Goal: Task Accomplishment & Management: Complete application form

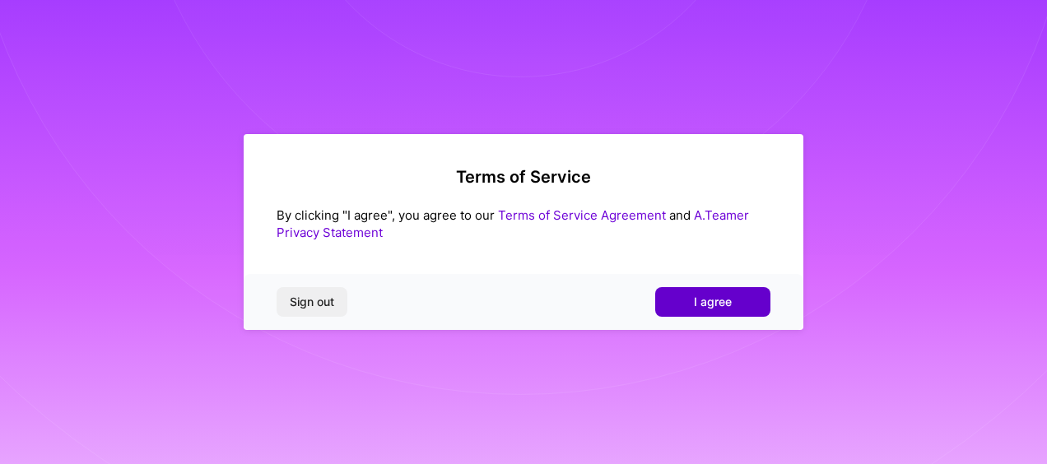
click at [686, 299] on button "I agree" at bounding box center [712, 302] width 115 height 30
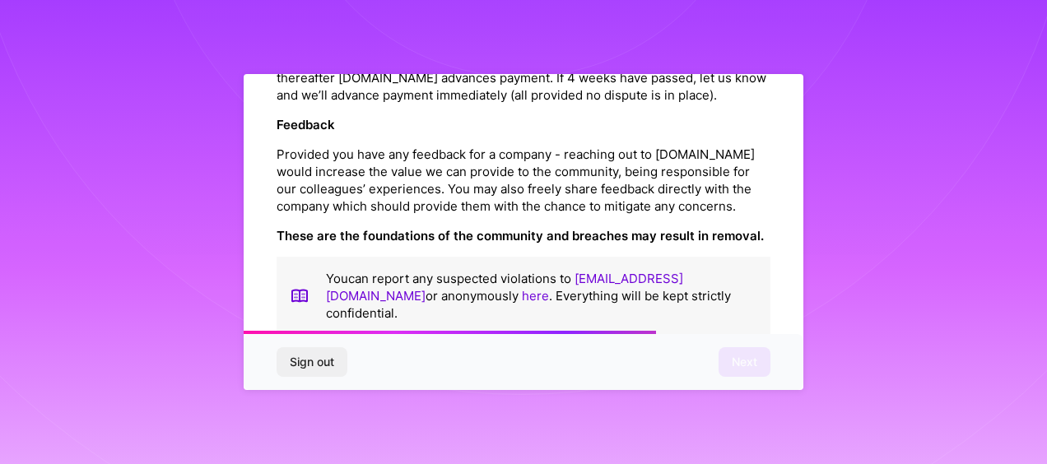
scroll to position [2017, 0]
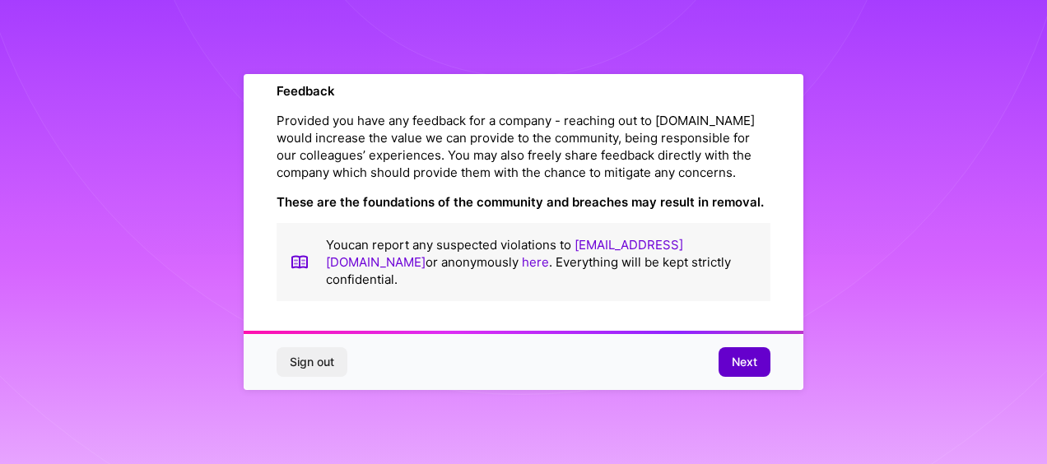
click at [757, 367] on button "Next" at bounding box center [745, 362] width 52 height 30
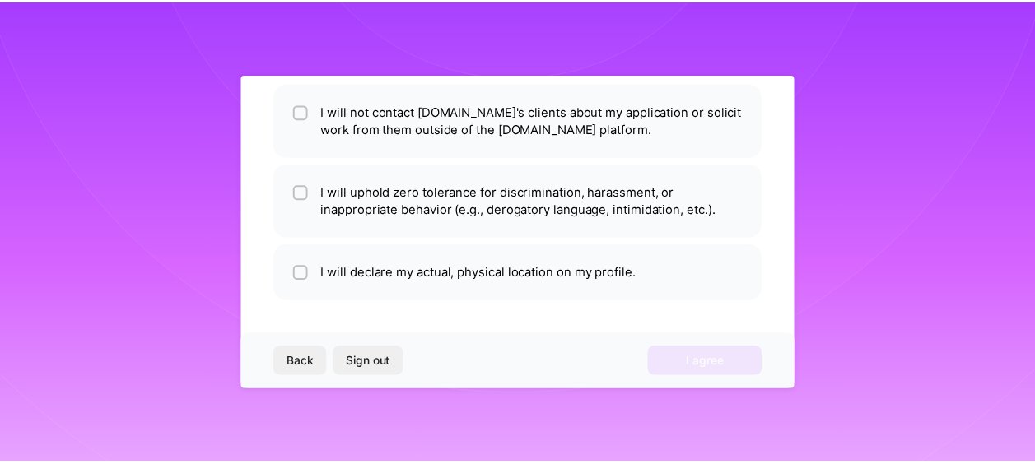
scroll to position [128, 0]
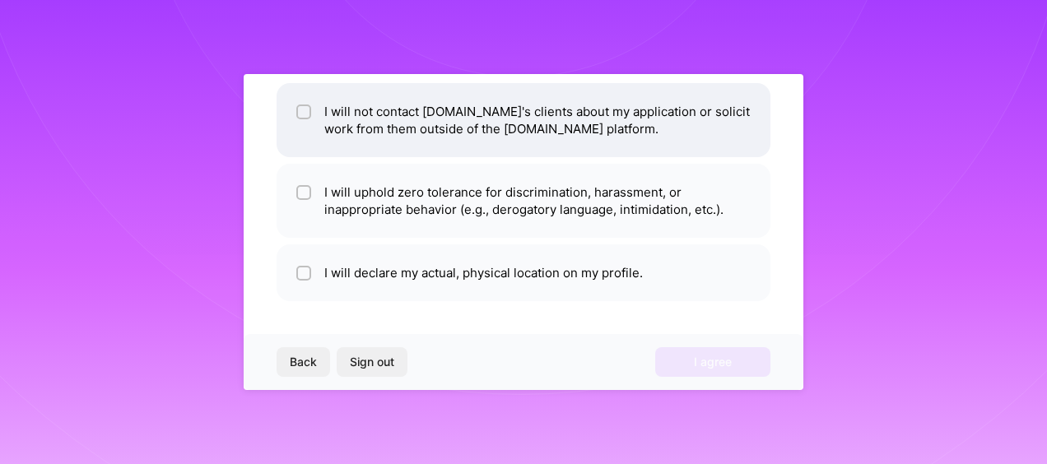
click at [389, 142] on li "I will not contact [DOMAIN_NAME]'s clients about my application or solicit work…" at bounding box center [524, 120] width 494 height 74
checkbox input "true"
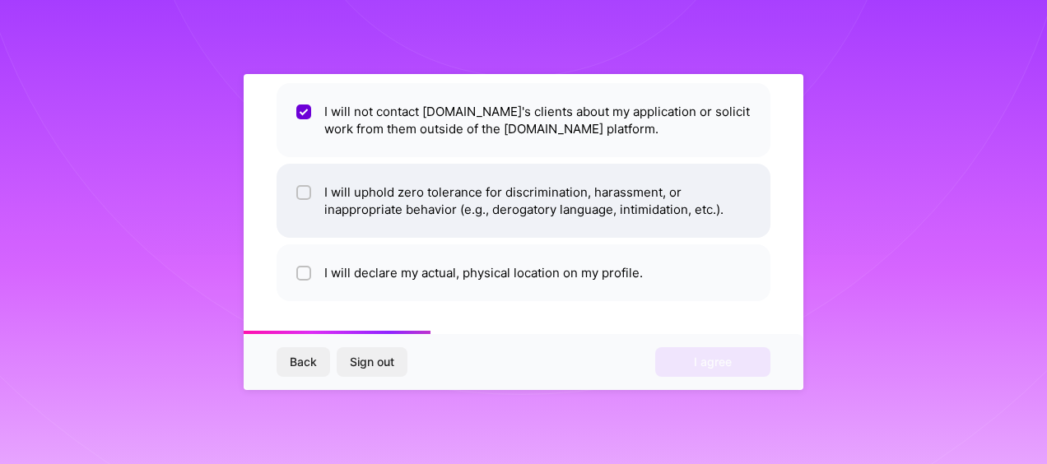
click at [390, 194] on li "I will uphold zero tolerance for discrimination, harassment, or inappropriate b…" at bounding box center [524, 201] width 494 height 74
checkbox input "true"
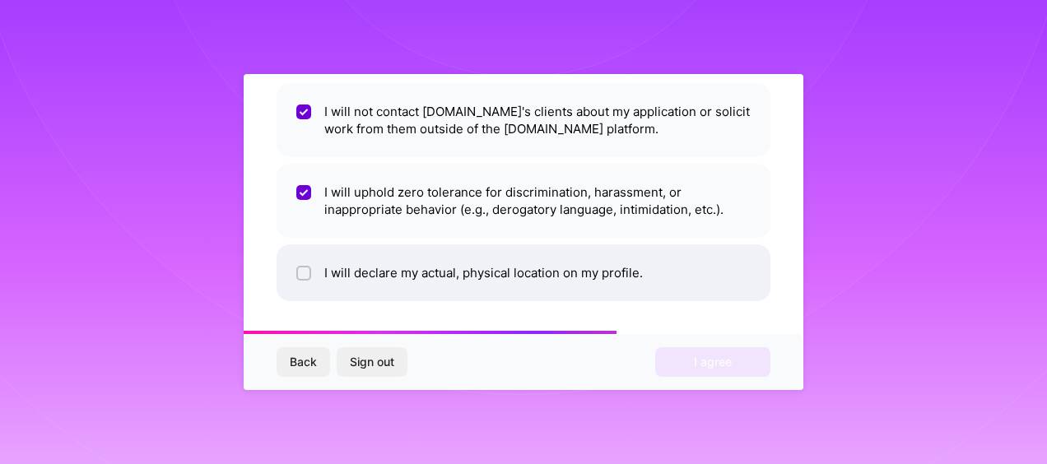
click at [393, 270] on li "I will declare my actual, physical location on my profile." at bounding box center [524, 272] width 494 height 57
checkbox input "true"
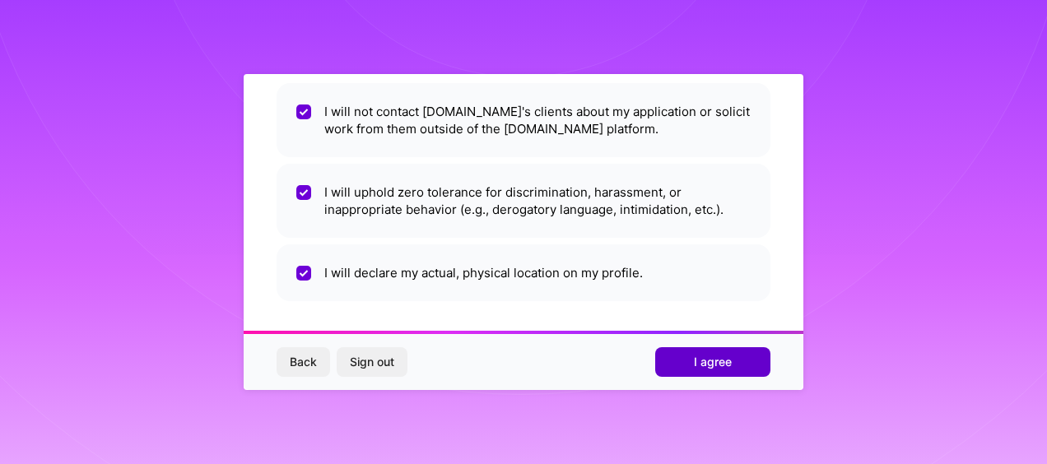
click at [713, 369] on span "I agree" at bounding box center [713, 362] width 38 height 16
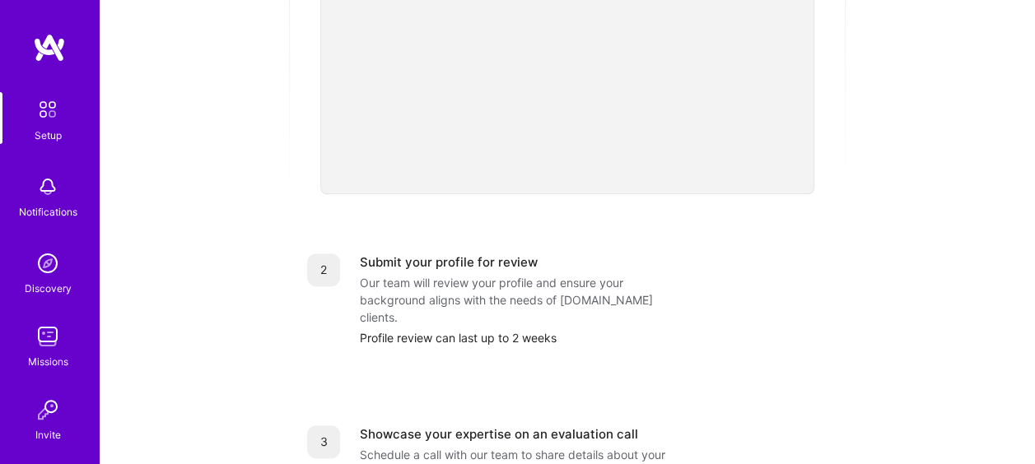
scroll to position [247, 0]
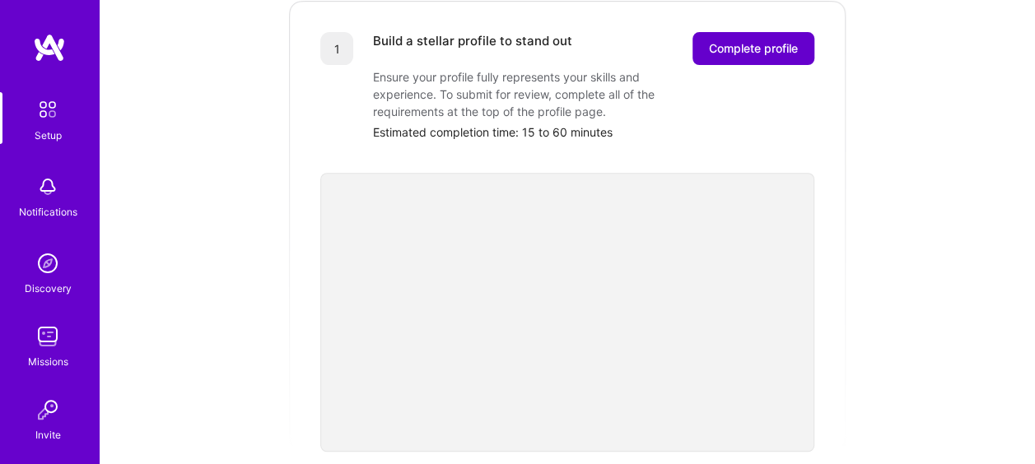
click at [789, 46] on button "Complete profile" at bounding box center [753, 48] width 122 height 33
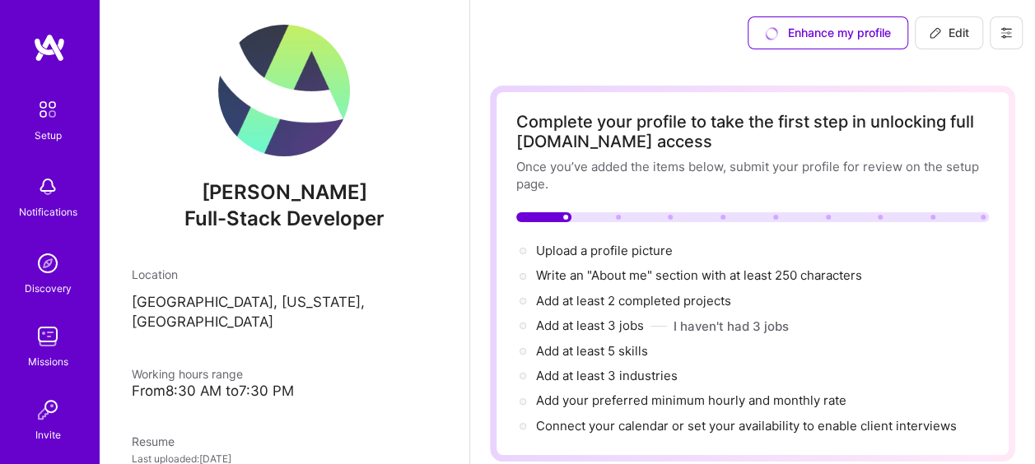
scroll to position [91, 0]
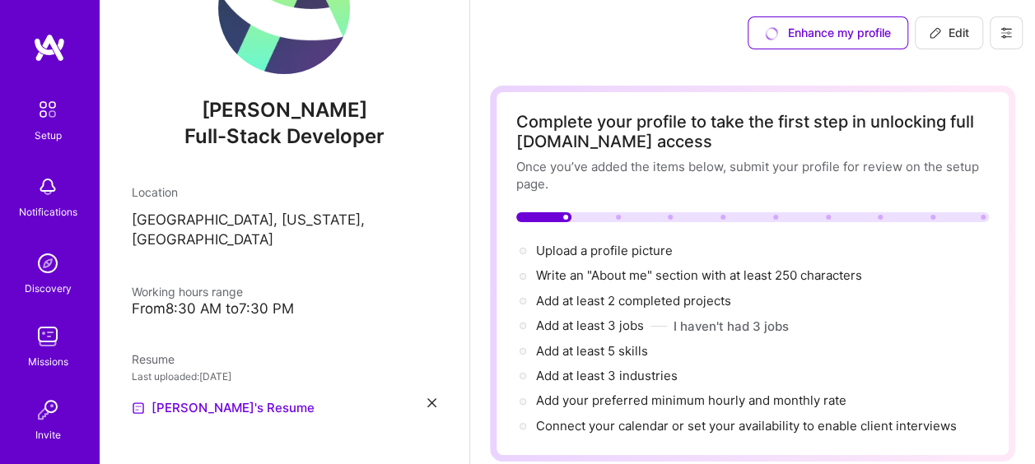
click at [927, 44] on button "Edit" at bounding box center [949, 32] width 68 height 33
select select "US"
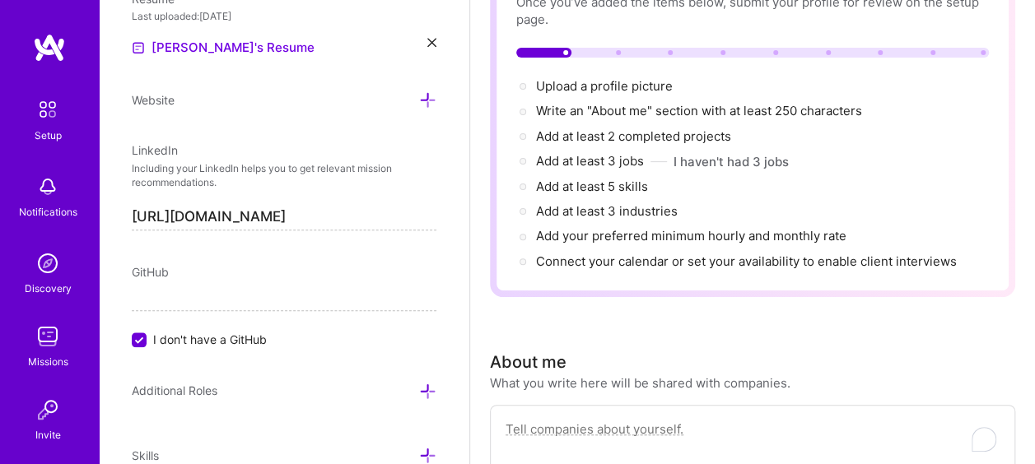
scroll to position [721, 0]
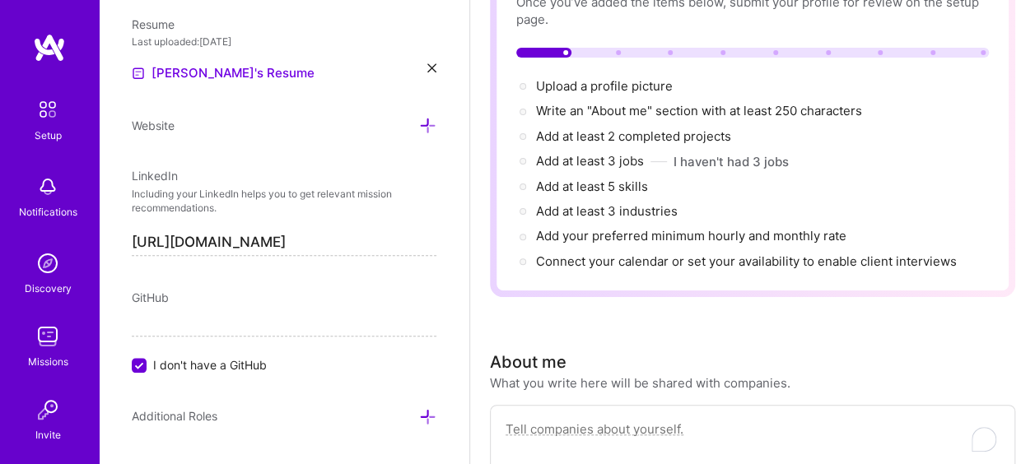
click at [184, 139] on div "Add photo [PERSON_NAME] Full-Stack Developer Years Experience Location This is …" at bounding box center [284, 232] width 370 height 464
click at [421, 123] on icon at bounding box center [427, 125] width 17 height 17
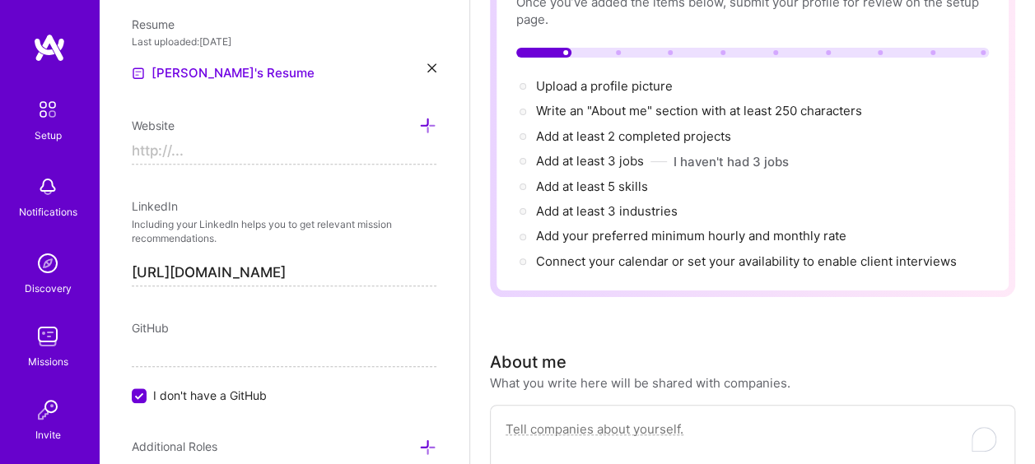
click at [178, 158] on input at bounding box center [284, 151] width 305 height 26
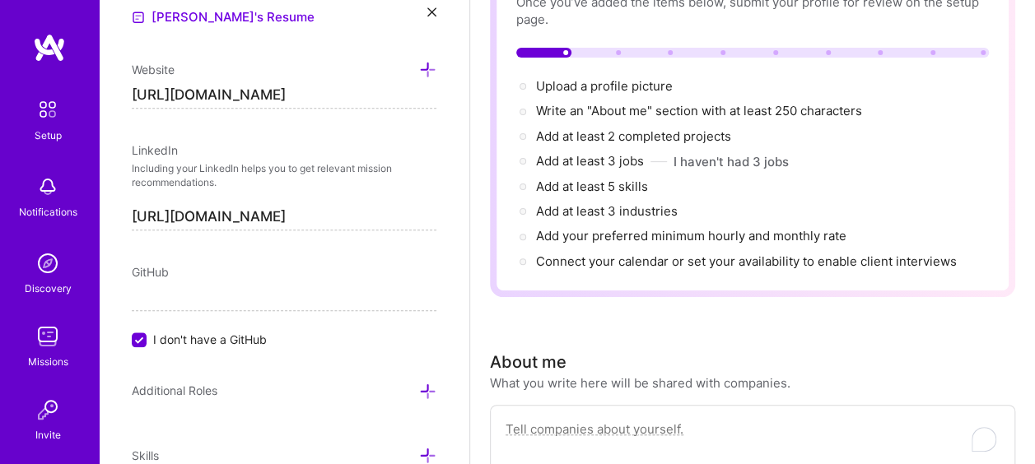
scroll to position [803, 0]
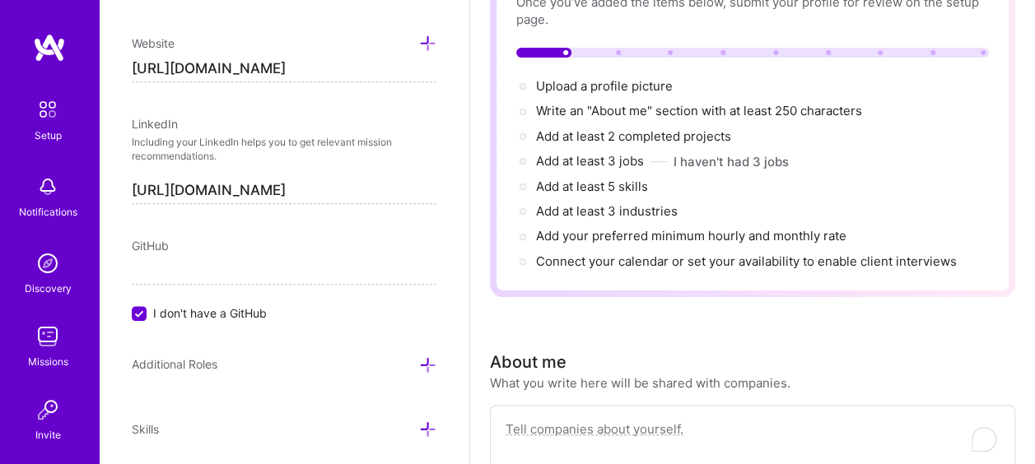
type input "[URL][DOMAIN_NAME]"
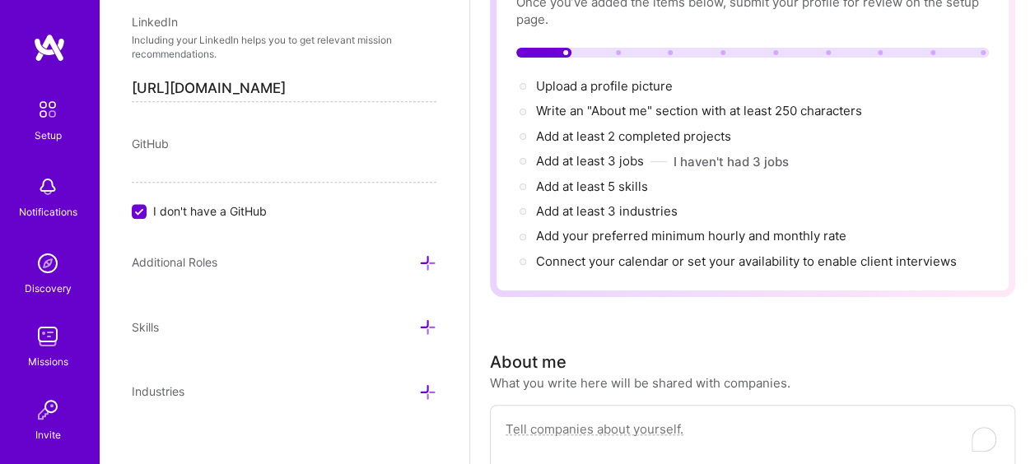
scroll to position [915, 0]
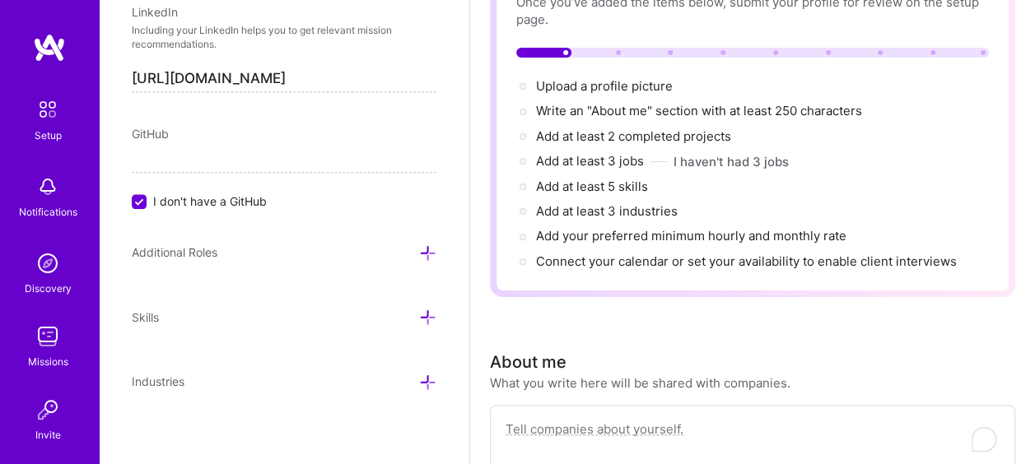
click at [202, 202] on span "I don't have a GitHub" at bounding box center [210, 201] width 114 height 17
click at [148, 202] on input "I don't have a GitHub" at bounding box center [140, 202] width 15 height 15
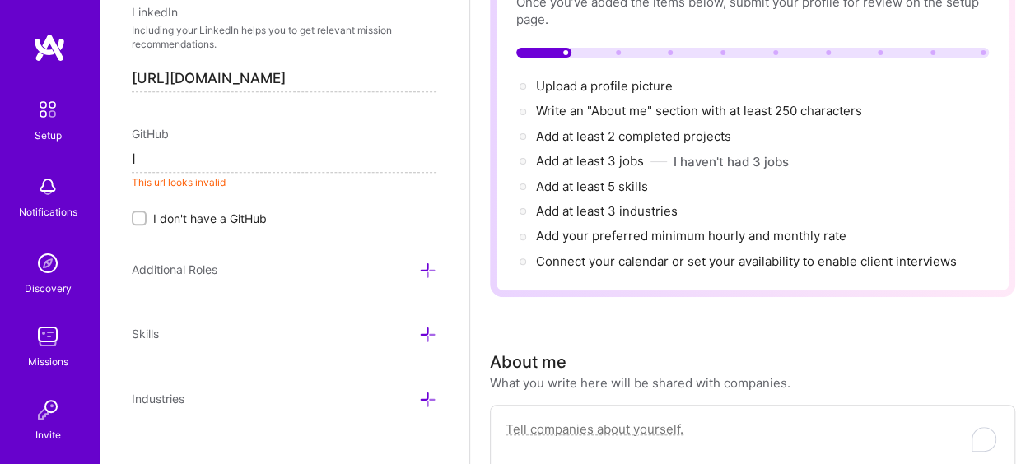
type input "I"
click at [142, 217] on input "I don't have a GitHub" at bounding box center [141, 219] width 12 height 12
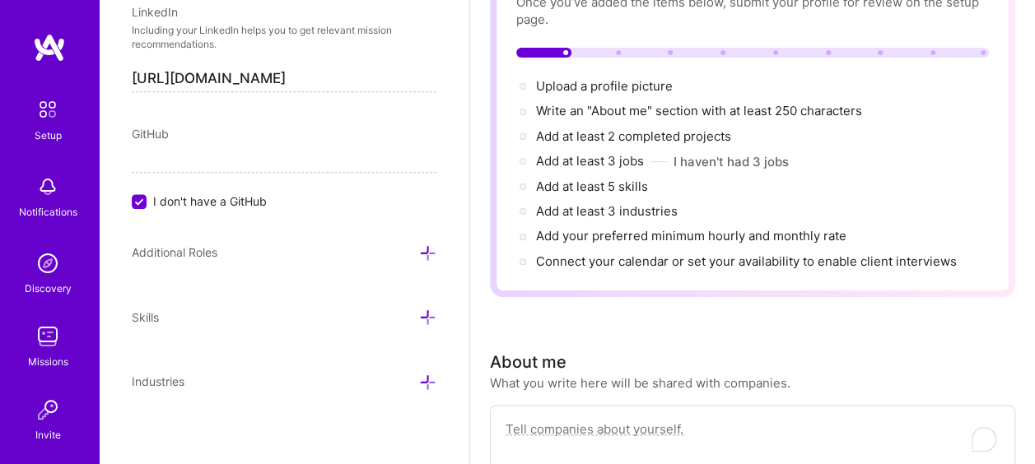
click at [419, 247] on icon at bounding box center [427, 252] width 17 height 17
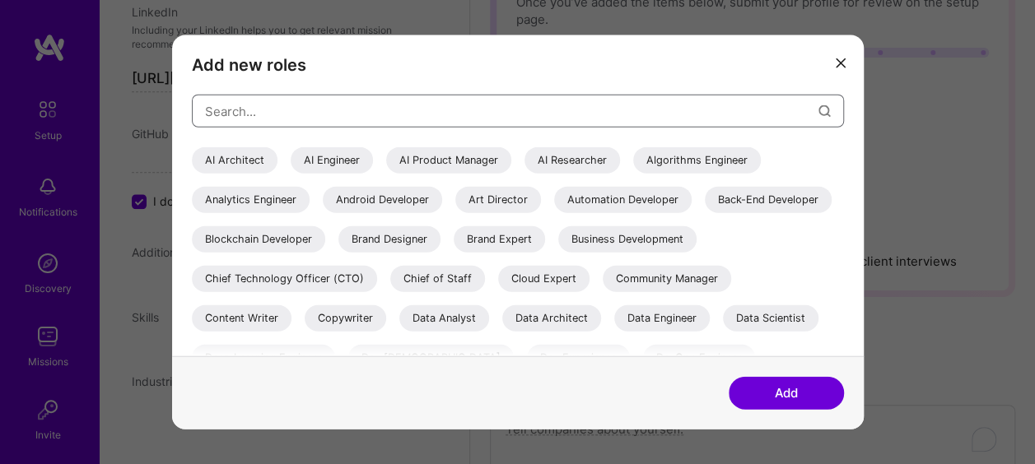
click at [337, 105] on input "modal" at bounding box center [511, 111] width 613 height 42
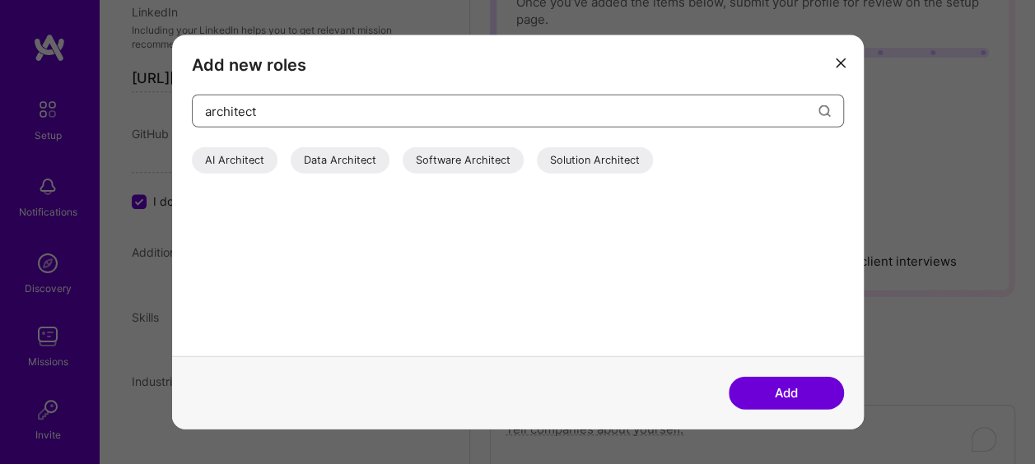
type input "architect"
click at [597, 156] on div "Solution Architect" at bounding box center [595, 160] width 116 height 26
click at [796, 405] on button "Add" at bounding box center [785, 392] width 115 height 33
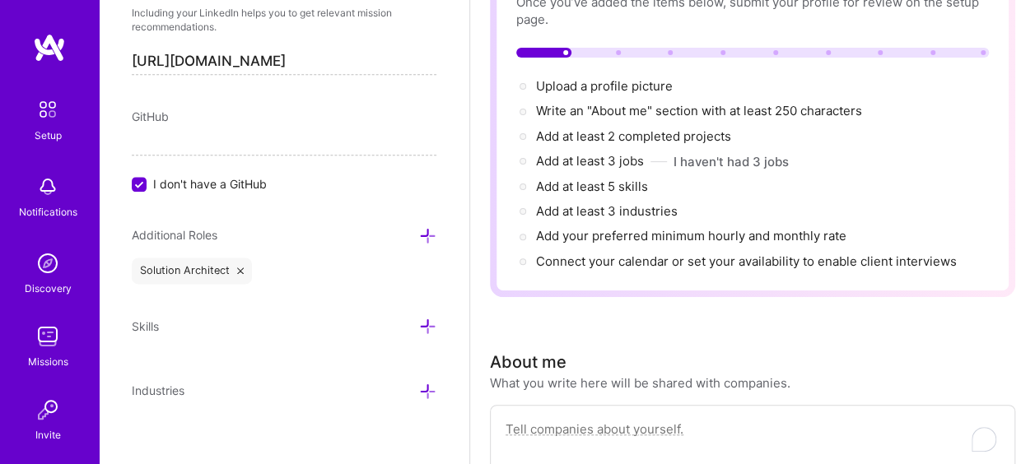
scroll to position [942, 0]
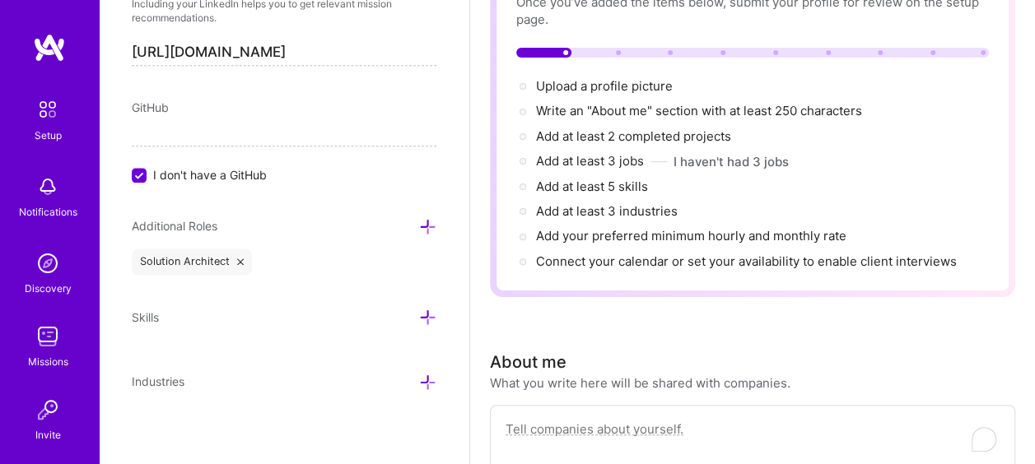
click at [419, 221] on icon at bounding box center [427, 226] width 17 height 17
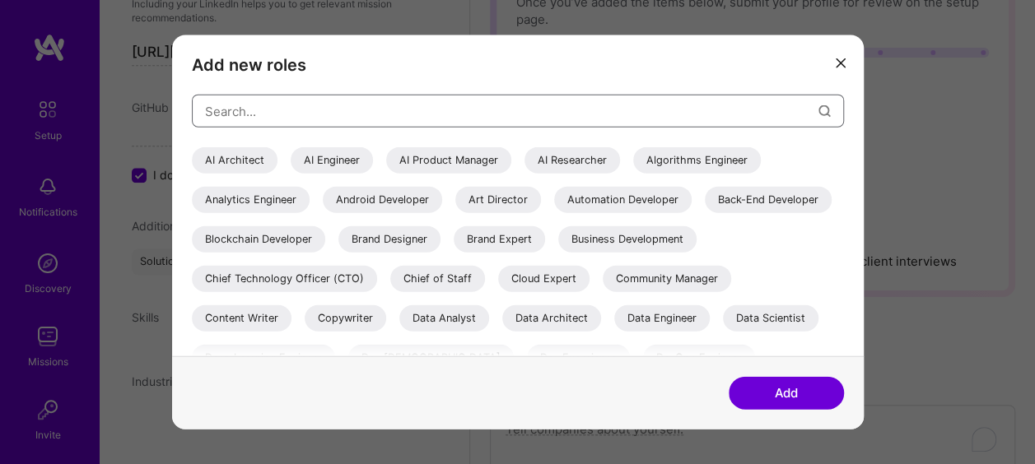
click at [352, 117] on input "modal" at bounding box center [511, 111] width 613 height 42
click at [227, 163] on div "AI Architect" at bounding box center [235, 160] width 86 height 26
click at [744, 389] on button "Add" at bounding box center [785, 392] width 115 height 33
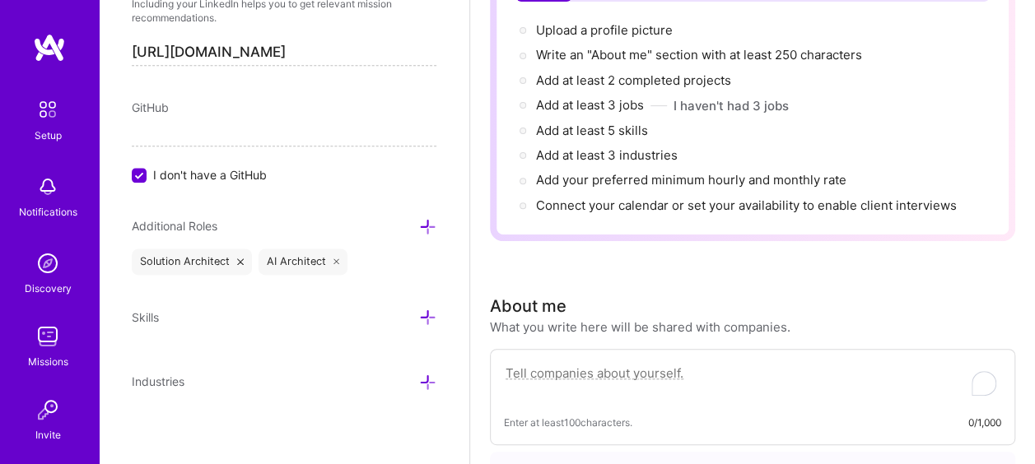
scroll to position [329, 0]
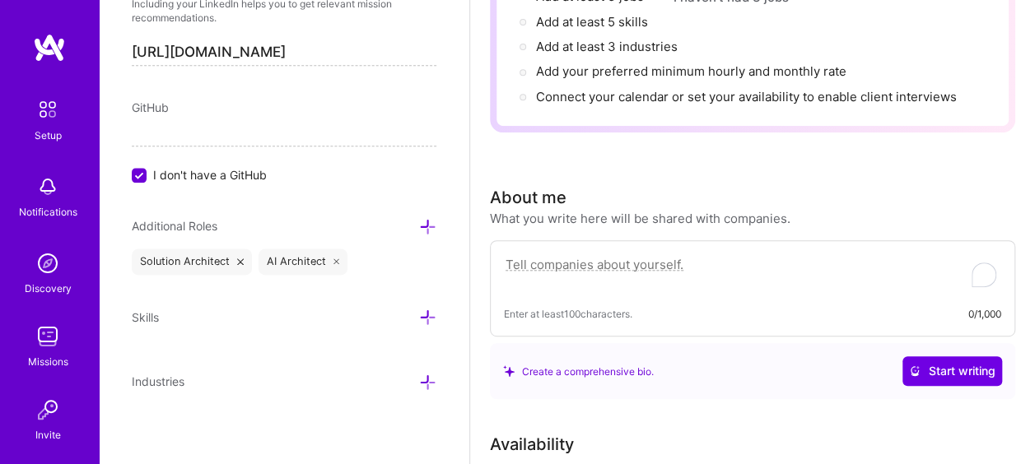
click at [419, 316] on icon at bounding box center [427, 317] width 17 height 17
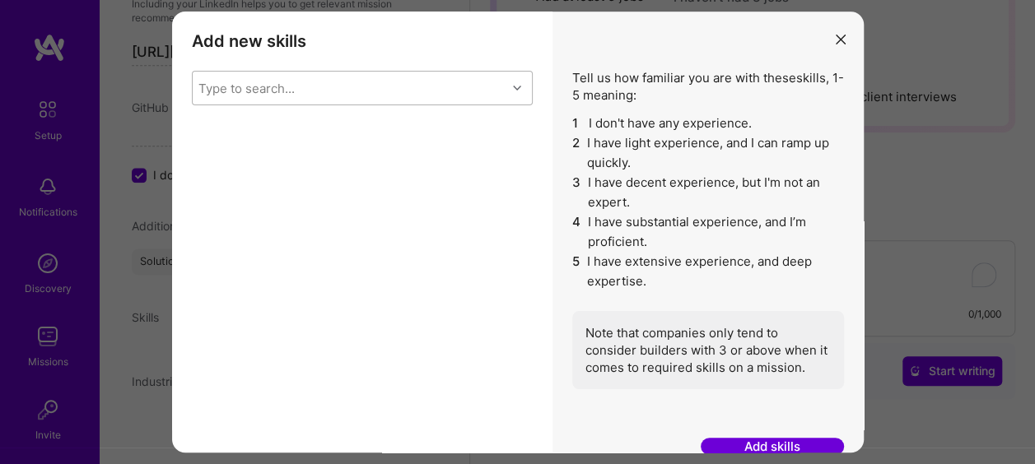
click at [355, 100] on div "Type to search..." at bounding box center [350, 88] width 314 height 33
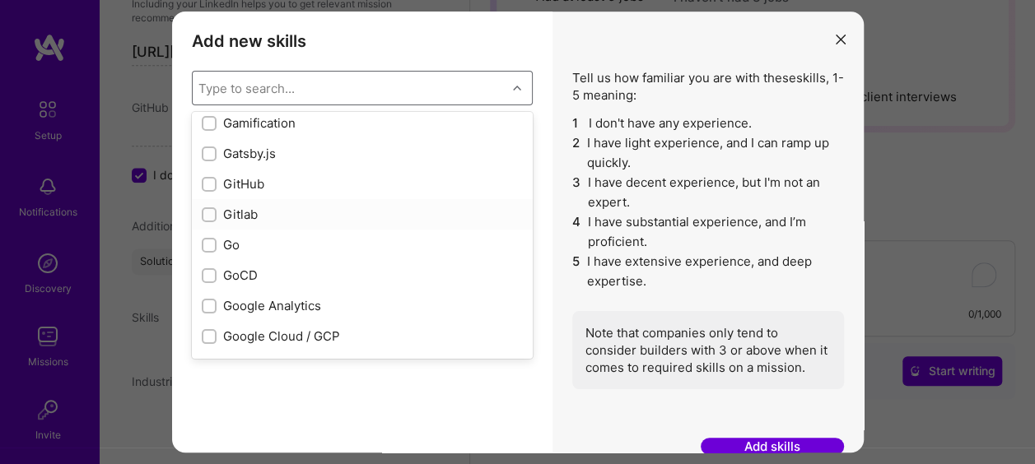
scroll to position [5350, 0]
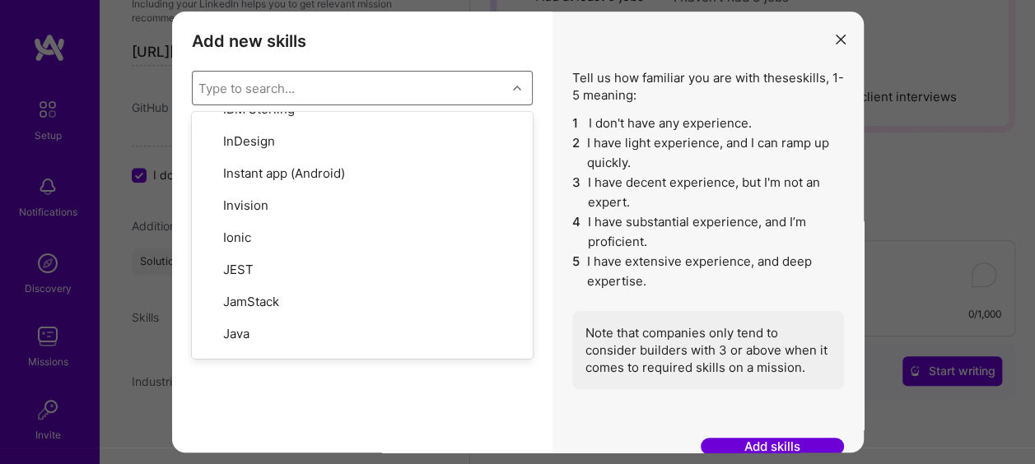
click at [393, 399] on div "Add new skills Tell us how familiar you are with given skills, using between 1 …" at bounding box center [362, 232] width 380 height 441
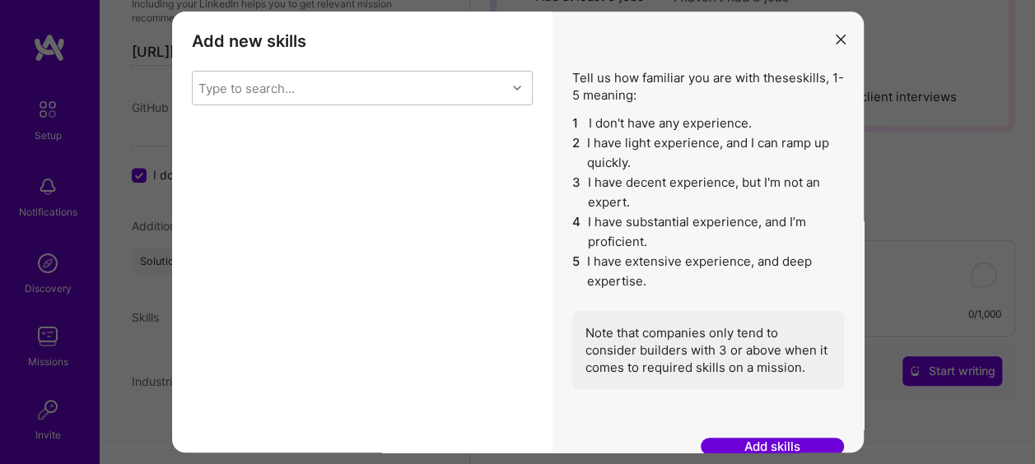
click at [831, 44] on button "modal" at bounding box center [841, 38] width 20 height 27
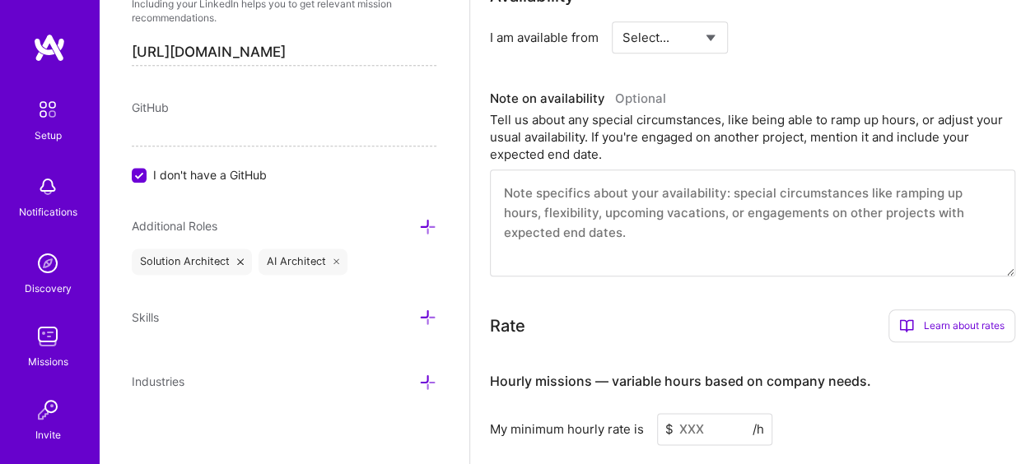
scroll to position [741, 0]
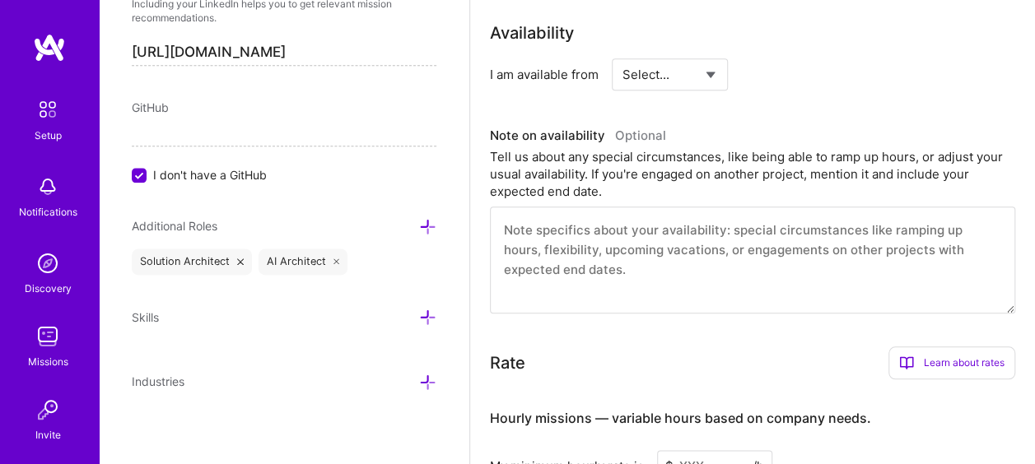
click at [638, 71] on select "Select... Right Now Future Date Not Available" at bounding box center [669, 75] width 95 height 42
select select "Right Now"
click at [622, 54] on select "Select... Right Now Future Date Not Available" at bounding box center [669, 75] width 95 height 42
click at [788, 168] on div "Tell us about any special circumstances, like being able to ramp up hours, or a…" at bounding box center [752, 174] width 525 height 52
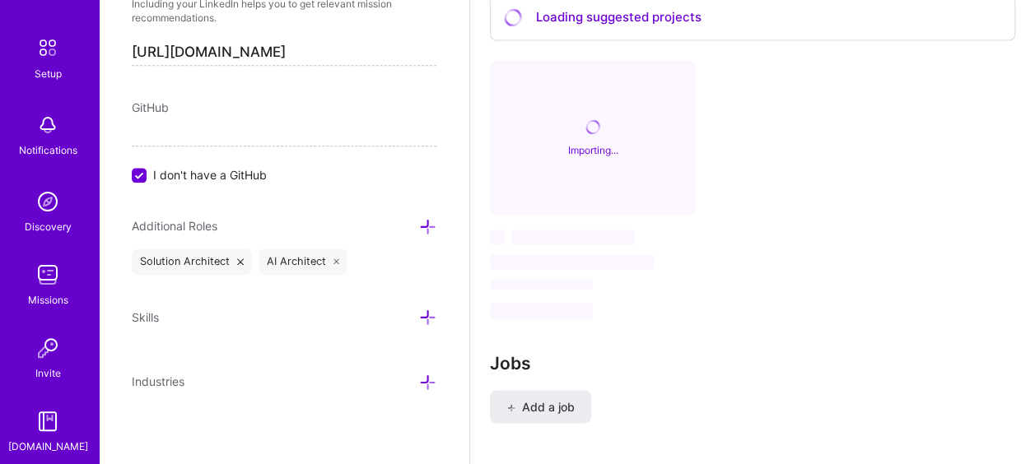
scroll to position [142, 0]
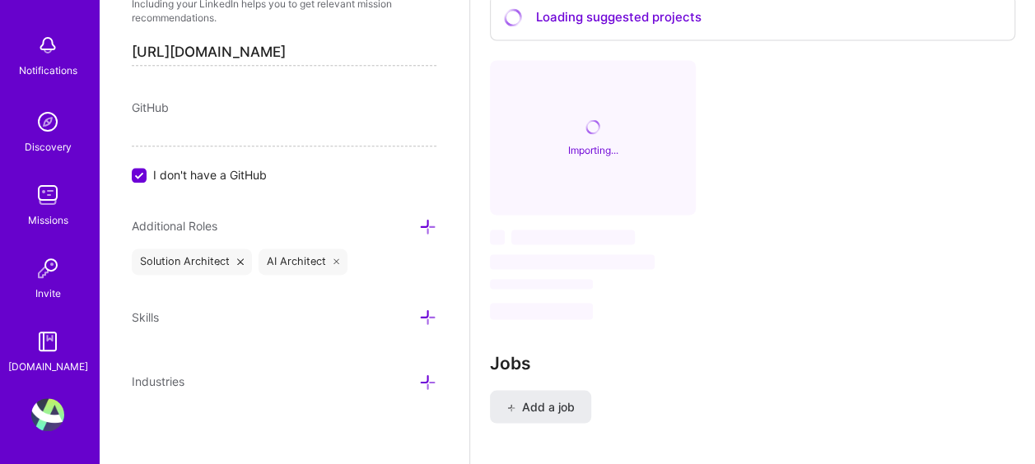
click at [42, 125] on img at bounding box center [47, 121] width 33 height 33
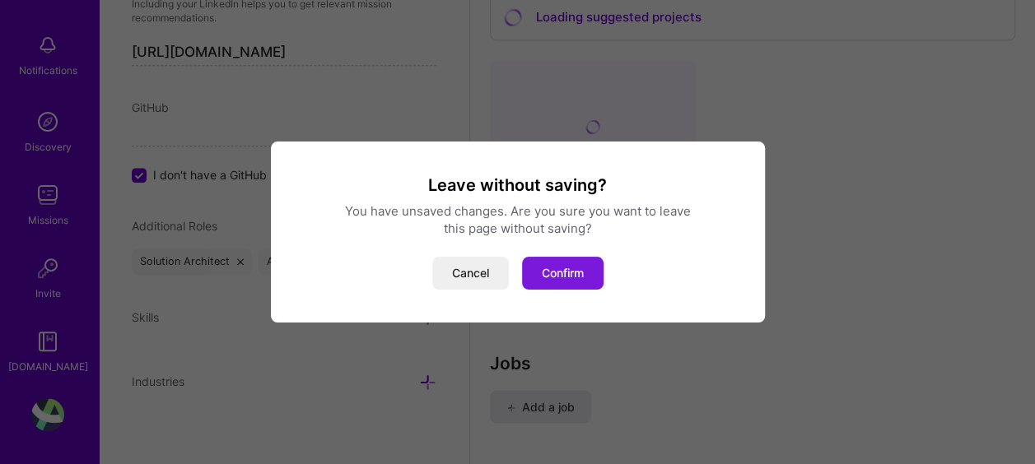
click at [542, 280] on button "Confirm" at bounding box center [562, 273] width 81 height 33
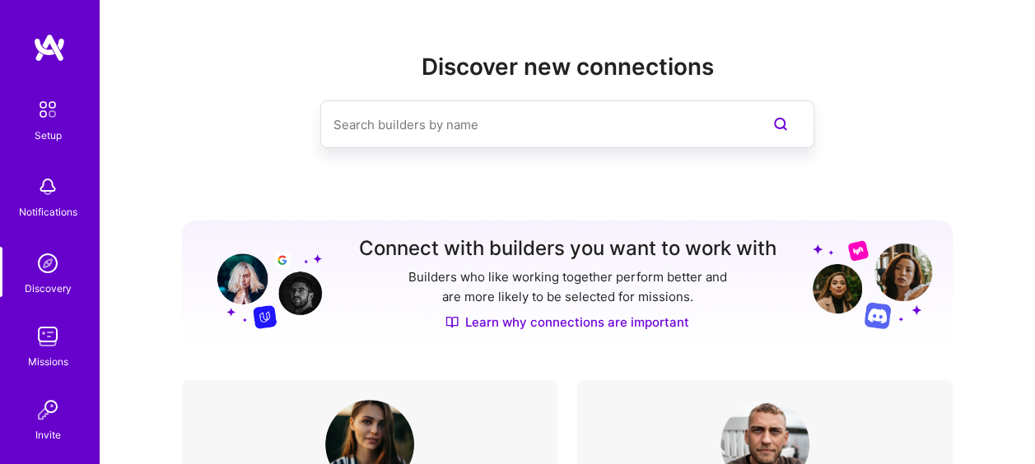
click at [49, 337] on img at bounding box center [47, 336] width 33 height 33
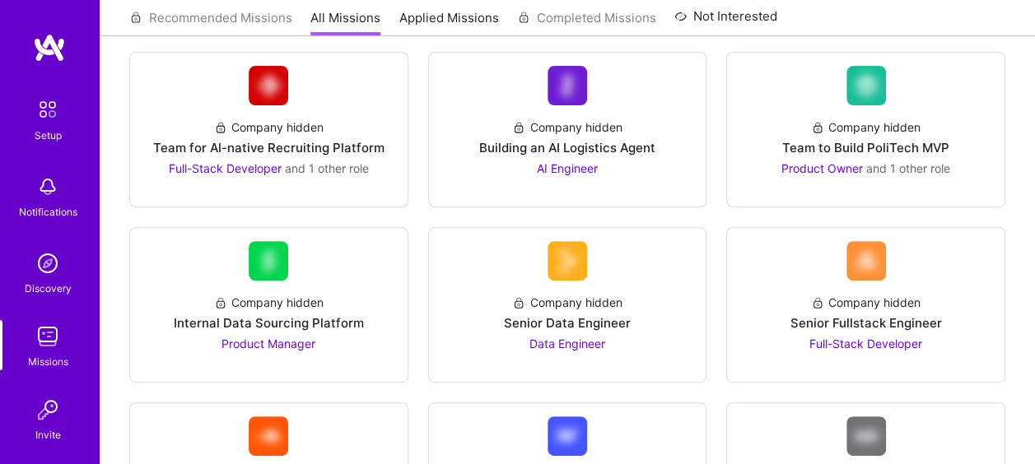
scroll to position [247, 0]
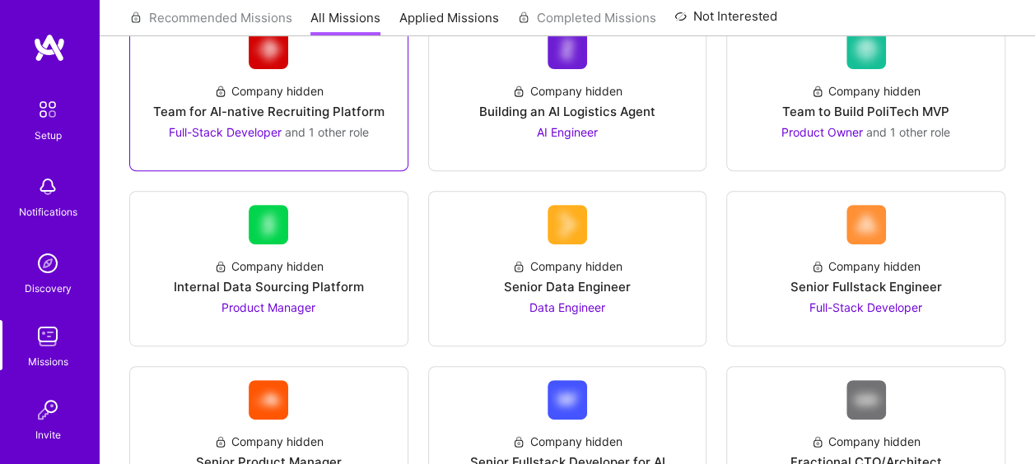
click at [286, 111] on div "Team for AI-native Recruiting Platform" at bounding box center [268, 111] width 231 height 17
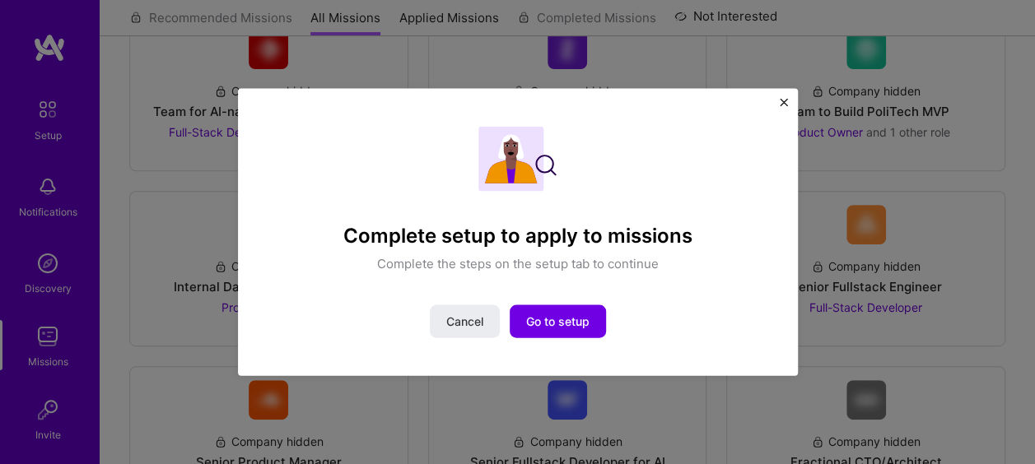
click at [785, 99] on img "Close" at bounding box center [784, 103] width 8 height 8
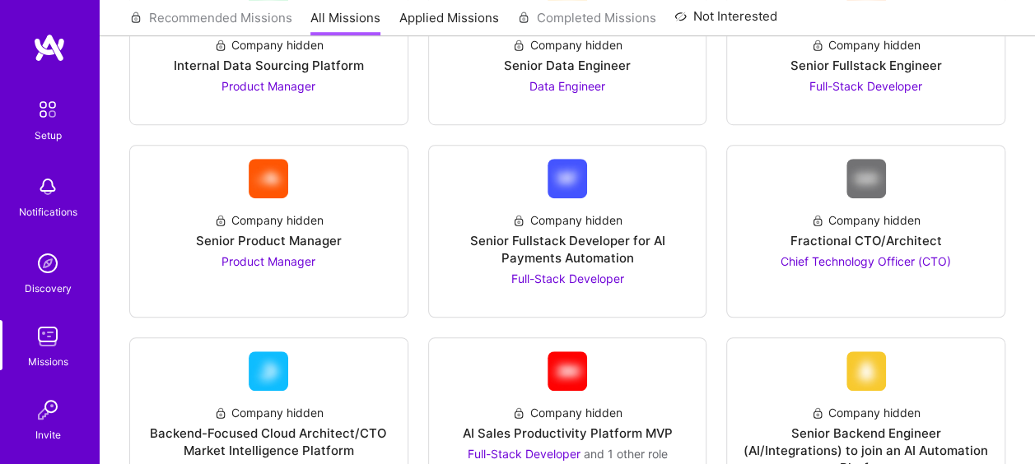
scroll to position [494, 0]
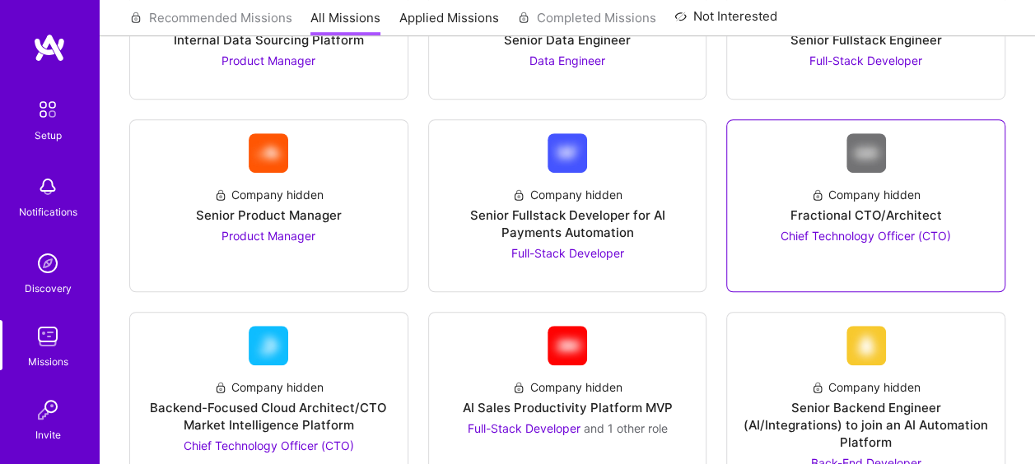
click at [933, 233] on span "Chief Technology Officer (CTO)" at bounding box center [865, 236] width 170 height 14
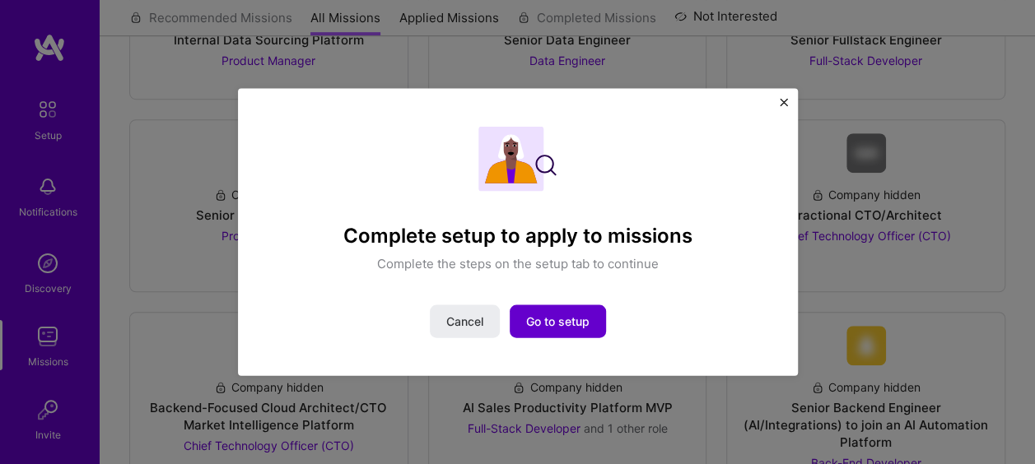
click at [585, 318] on span "Go to setup" at bounding box center [557, 321] width 63 height 16
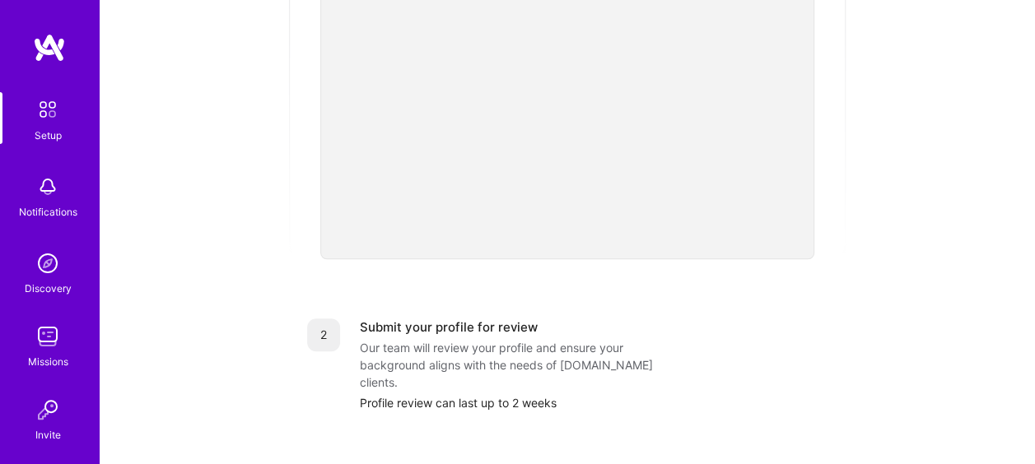
scroll to position [127, 0]
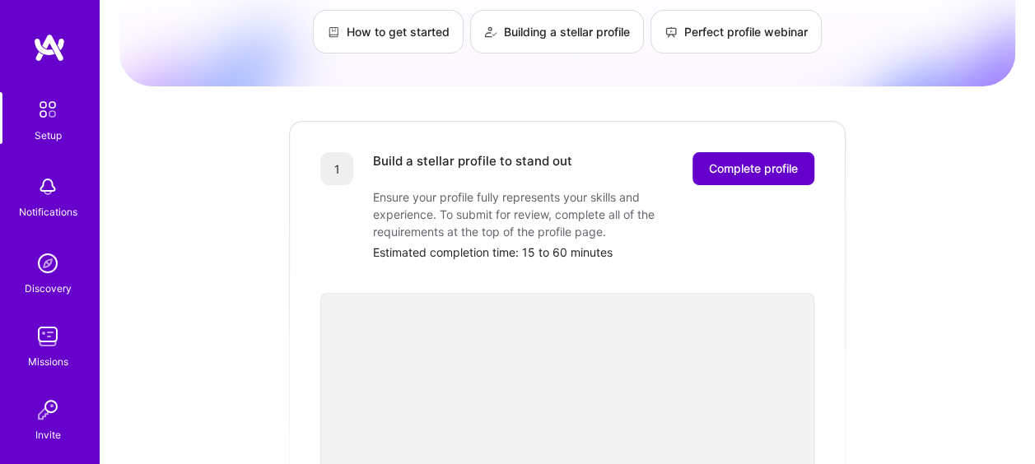
click at [784, 161] on span "Complete profile" at bounding box center [753, 169] width 89 height 16
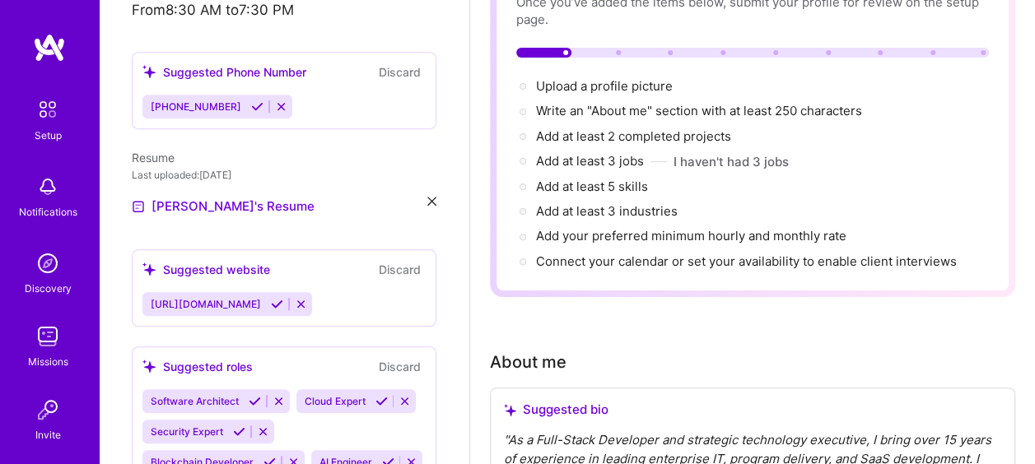
scroll to position [49, 0]
